Goal: Navigation & Orientation: Understand site structure

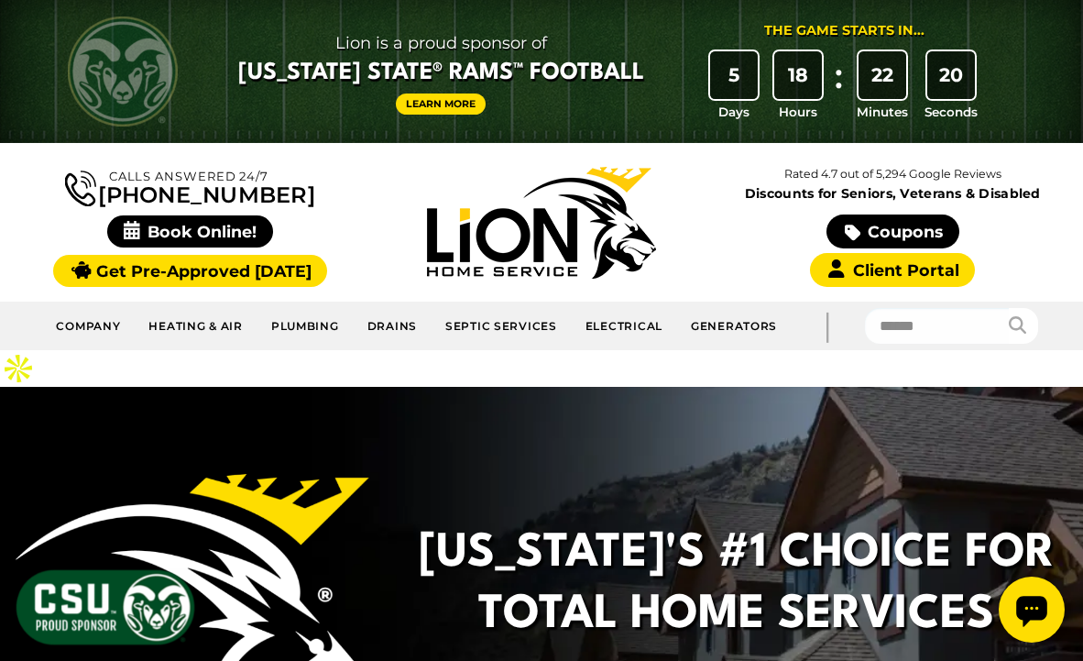
drag, startPoint x: 466, startPoint y: 399, endPoint x: 412, endPoint y: 397, distance: 53.2
click at [412, 397] on div "Colorado's #1 Choice For Total Home Services Book Online! (970) 438-4612 Text T…" at bounding box center [541, 643] width 1083 height 513
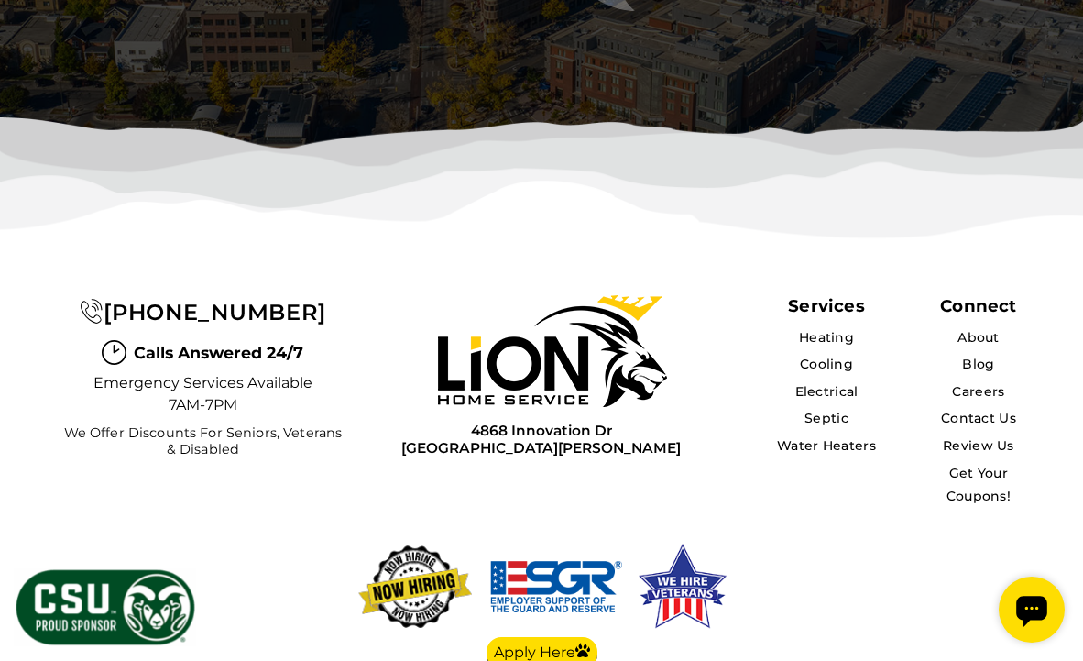
scroll to position [5611, 0]
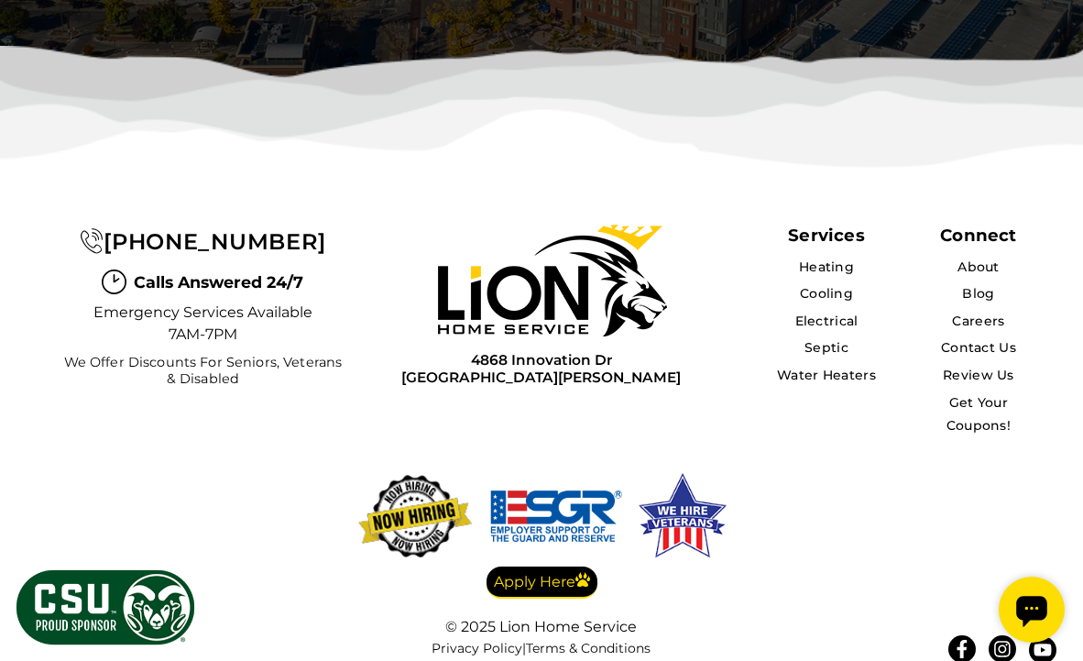
scroll to position [4951, 0]
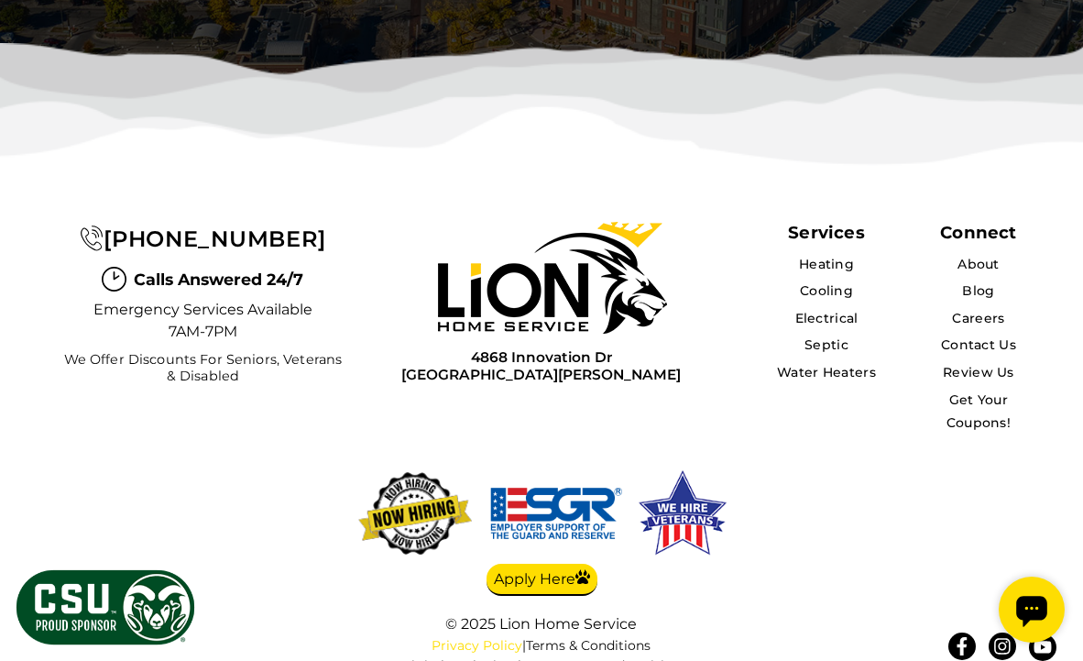
click at [509, 637] on link "Privacy Policy" at bounding box center [477, 645] width 91 height 16
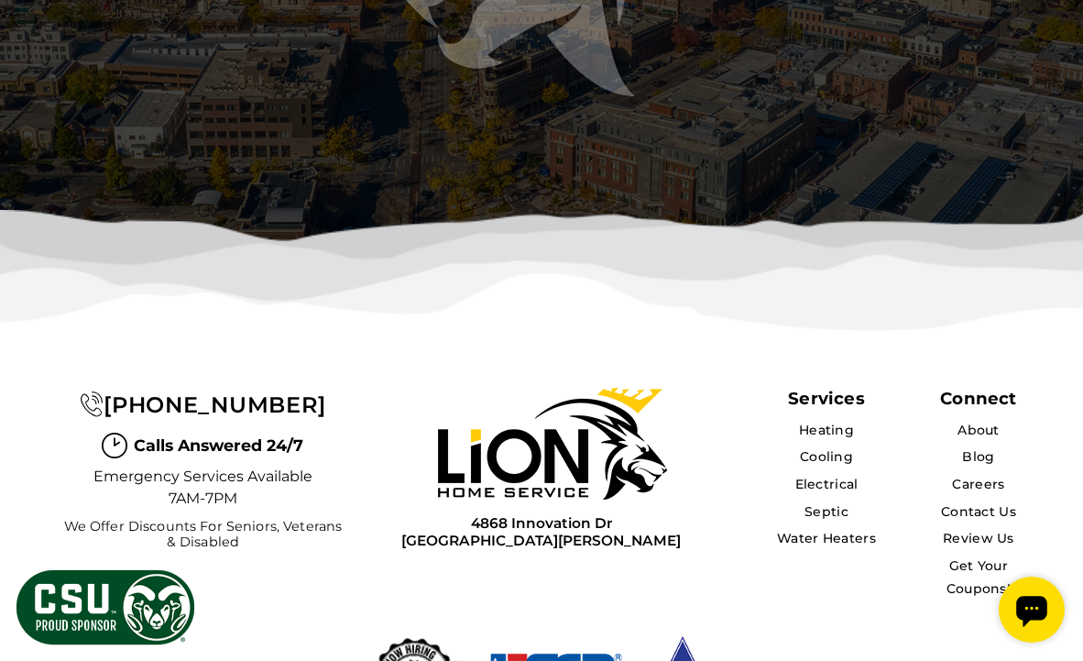
scroll to position [3788, 0]
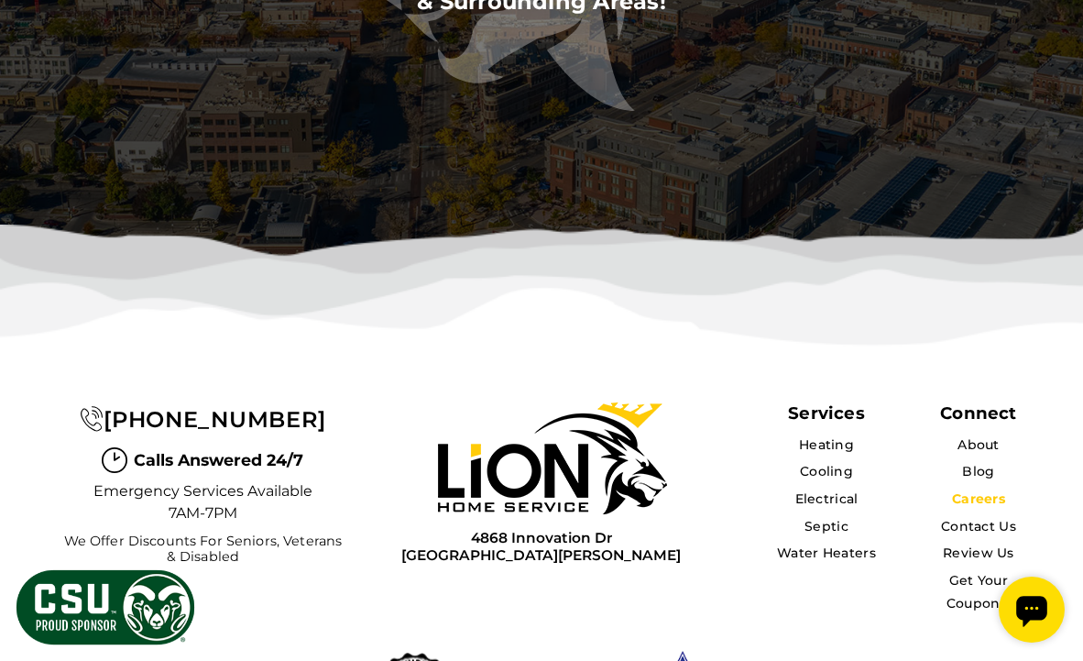
click at [993, 490] on link "Careers" at bounding box center [978, 498] width 53 height 16
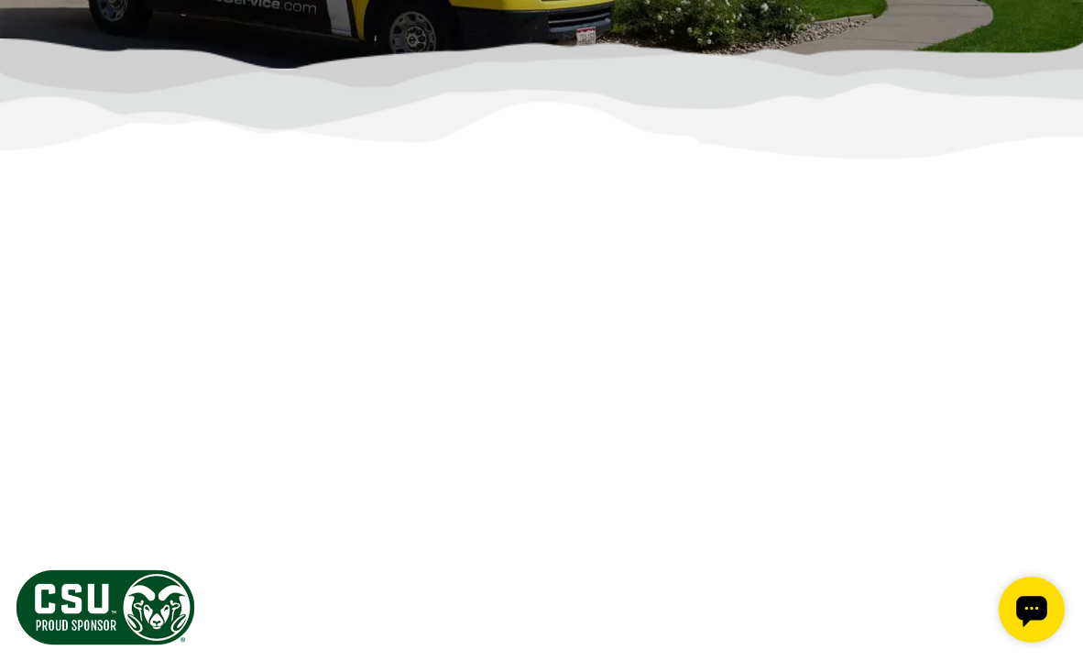
scroll to position [458, 0]
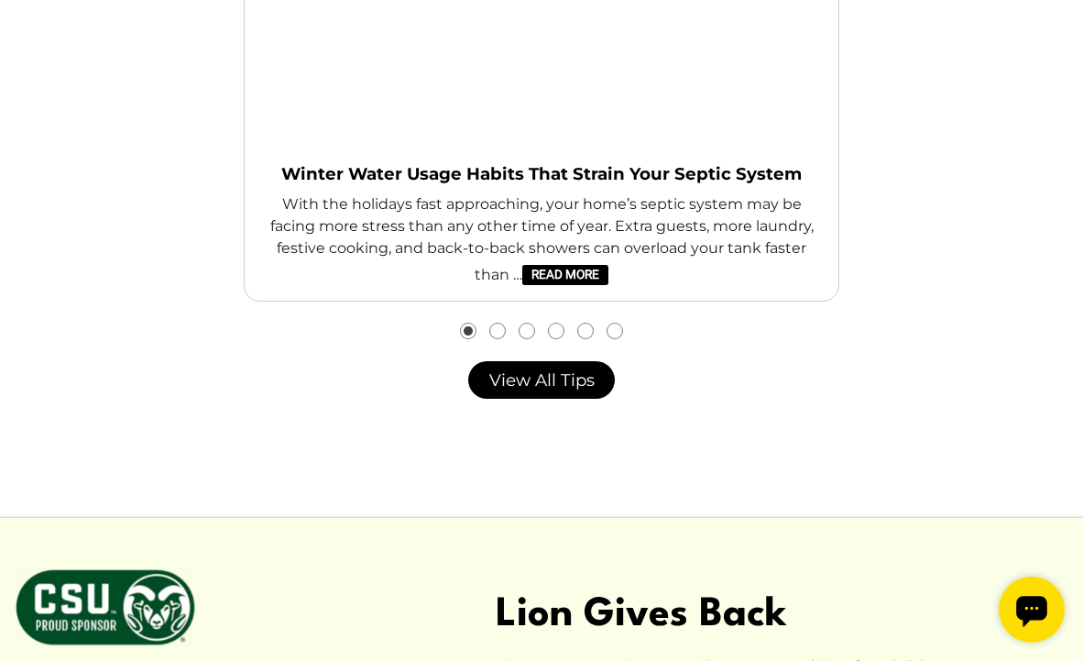
scroll to position [4949, 0]
